Goal: Information Seeking & Learning: Learn about a topic

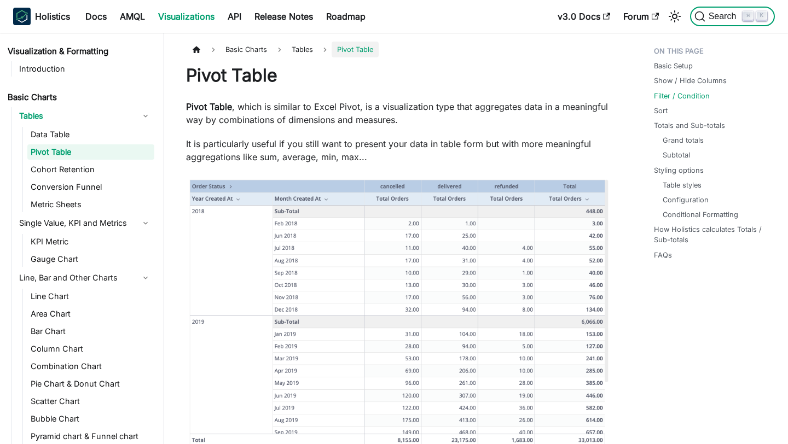
scroll to position [1405, 0]
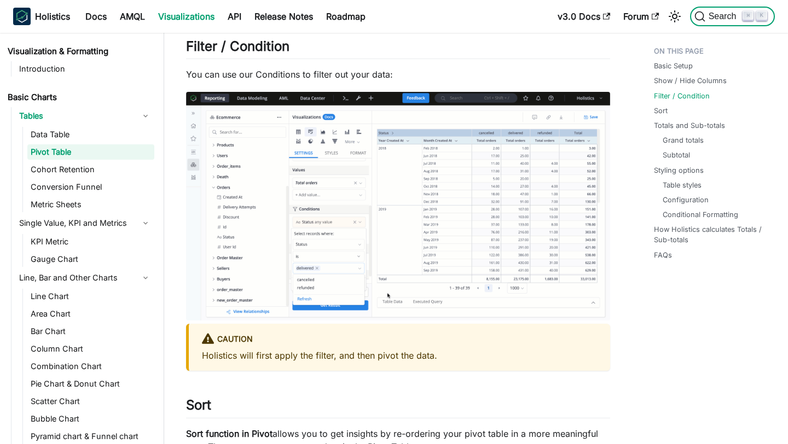
click at [723, 10] on button "Search ⌘ K" at bounding box center [732, 17] width 85 height 20
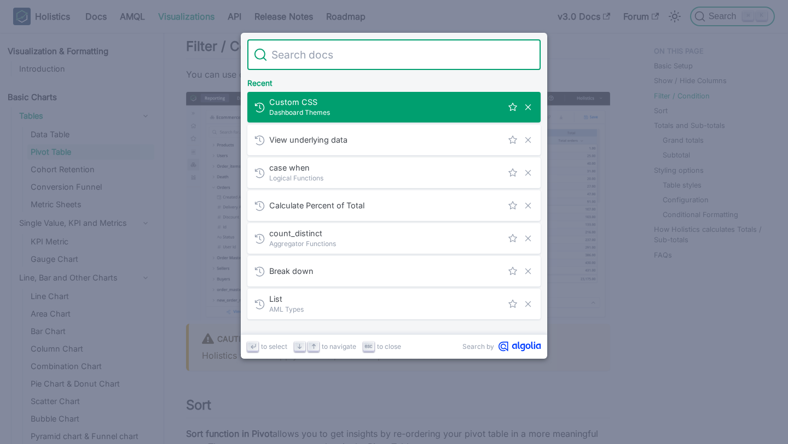
scroll to position [0, 0]
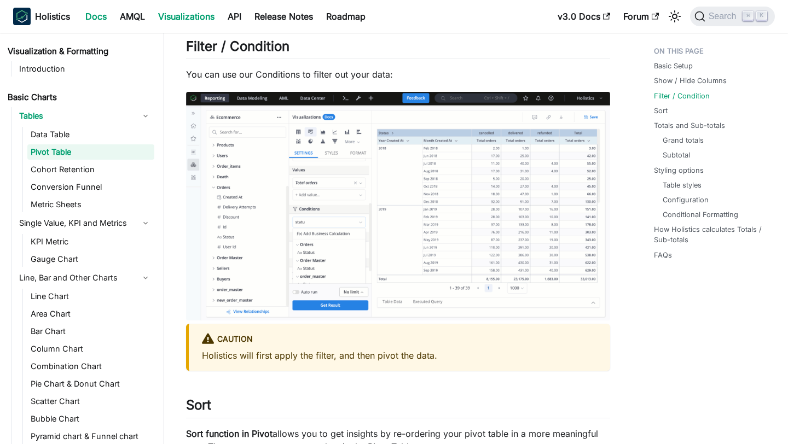
click at [91, 22] on link "Docs" at bounding box center [96, 17] width 34 height 18
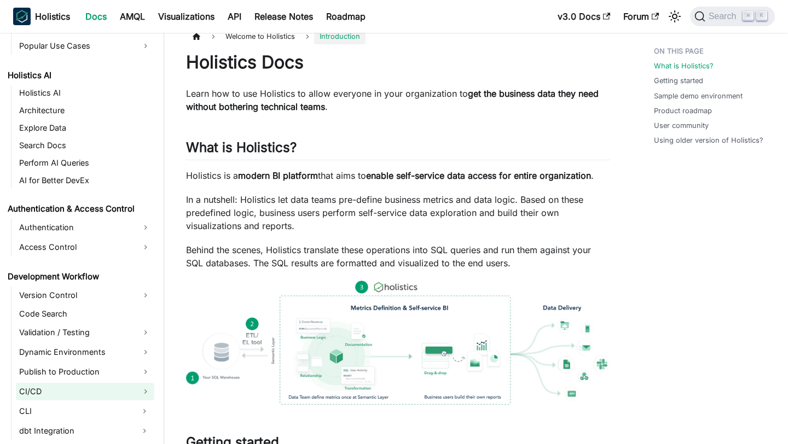
scroll to position [529, 0]
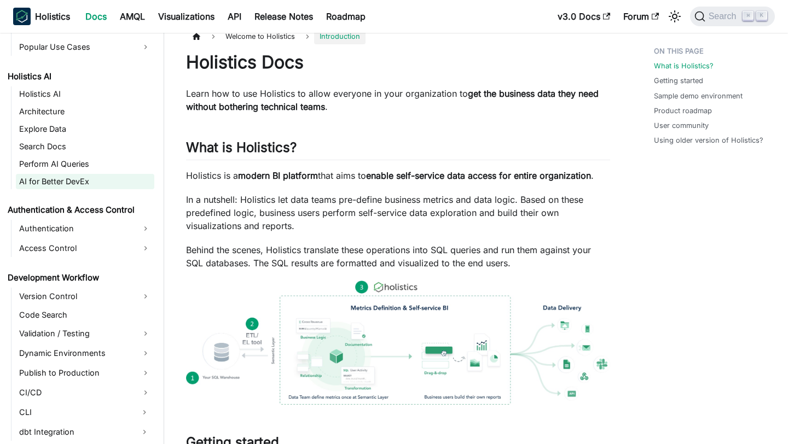
click at [81, 176] on link "AI for Better DevEx" at bounding box center [85, 181] width 138 height 15
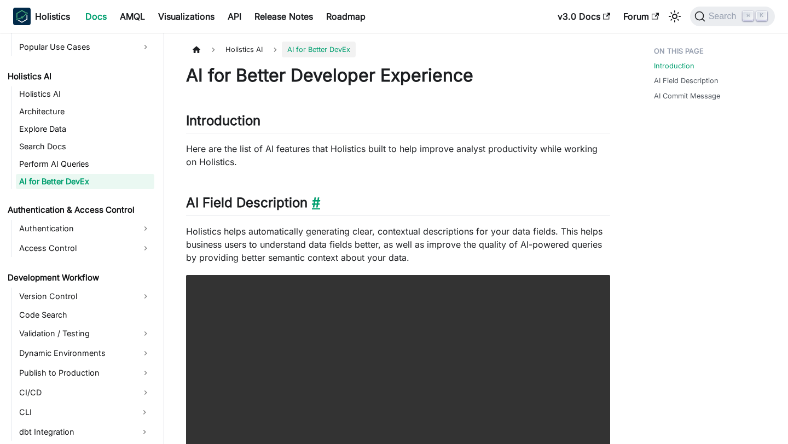
click at [314, 203] on link "​" at bounding box center [314, 203] width 13 height 16
